Goal: Information Seeking & Learning: Learn about a topic

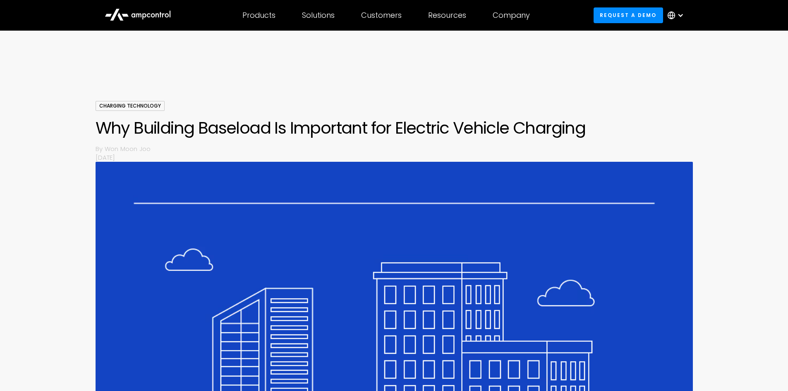
scroll to position [1277, 0]
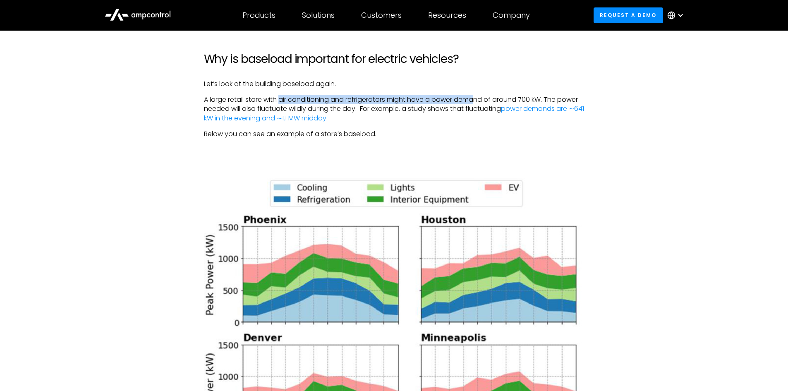
drag, startPoint x: 280, startPoint y: 94, endPoint x: 477, endPoint y: 91, distance: 196.6
click at [477, 91] on div "Imagine a big box store like Target or an office building with 10 chargers in t…" at bounding box center [394, 175] width 381 height 1654
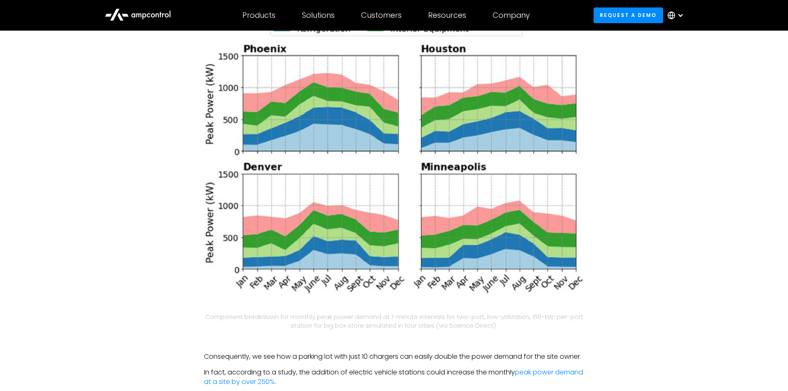
scroll to position [1567, 0]
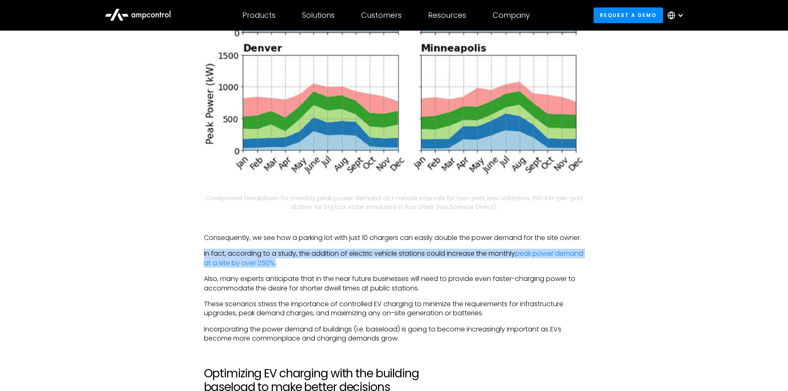
drag, startPoint x: 326, startPoint y: 272, endPoint x: 194, endPoint y: 263, distance: 131.9
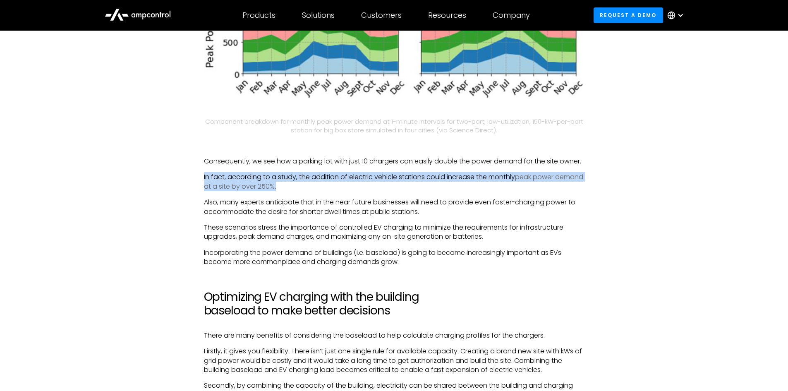
scroll to position [1691, 0]
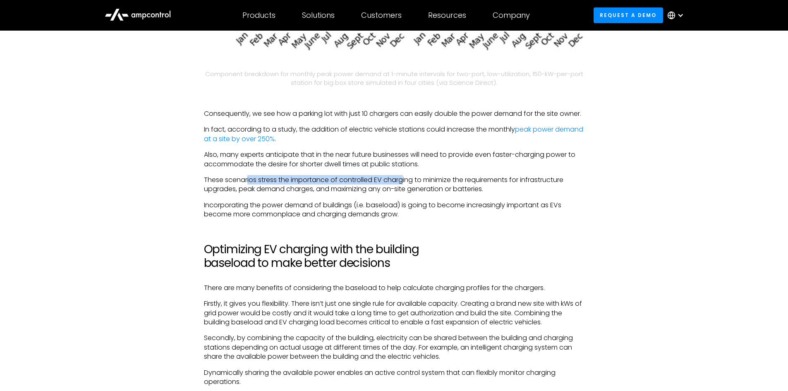
drag, startPoint x: 248, startPoint y: 188, endPoint x: 403, endPoint y: 188, distance: 155.6
click at [403, 188] on p "These scenarios stress the importance of controlled EV charging to minimize the…" at bounding box center [394, 184] width 381 height 19
drag, startPoint x: 341, startPoint y: 199, endPoint x: 492, endPoint y: 203, distance: 150.7
click at [492, 194] on p "These scenarios stress the importance of controlled EV charging to minimize the…" at bounding box center [394, 184] width 381 height 19
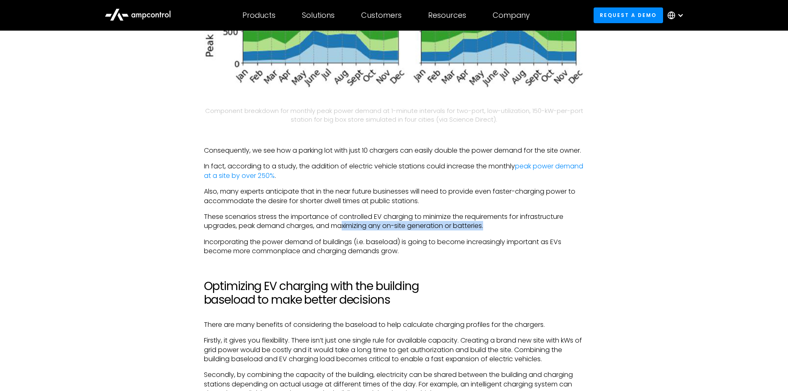
scroll to position [1697, 0]
